Goal: Entertainment & Leisure: Consume media (video, audio)

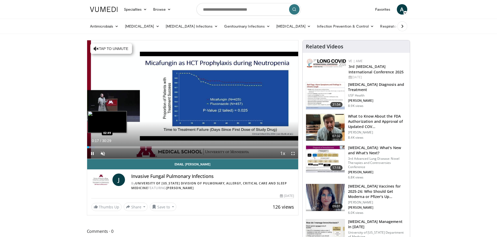
click at [106, 146] on div "Loaded : 3.79% 00:17 02:49" at bounding box center [192, 147] width 211 height 2
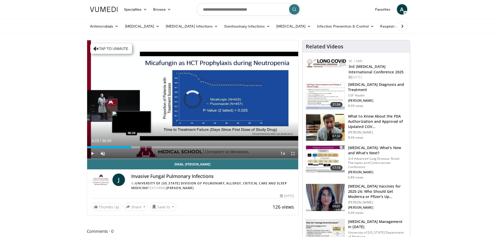
click at [132, 146] on div "Progress Bar" at bounding box center [132, 147] width 1 height 2
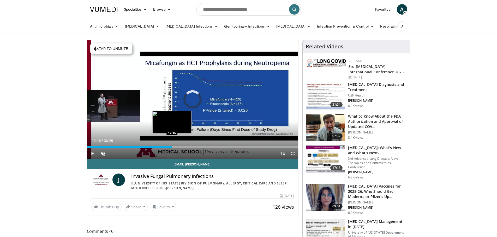
click at [172, 148] on div "Loaded : 23.32% 12:16 12:16" at bounding box center [192, 147] width 211 height 2
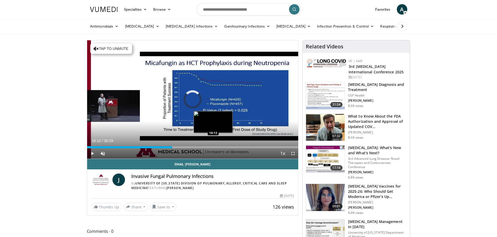
click at [213, 146] on div "Loaded : 0.00% 12:18 18:12" at bounding box center [192, 147] width 211 height 2
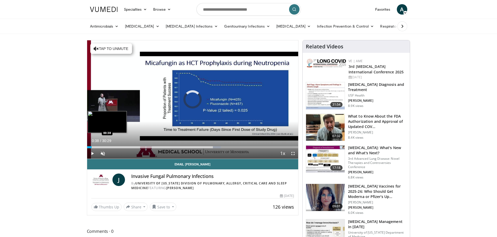
click at [91, 147] on div "00:38" at bounding box center [89, 147] width 4 height 2
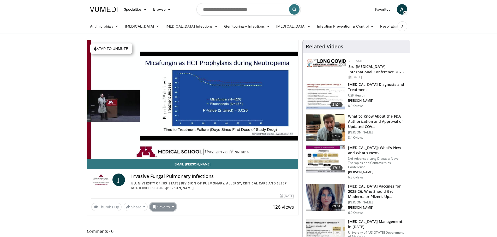
click at [169, 208] on button "Save to" at bounding box center [163, 207] width 27 height 8
click at [170, 184] on span "Add to Favorites" at bounding box center [172, 184] width 32 height 6
